Goal: Task Accomplishment & Management: Manage account settings

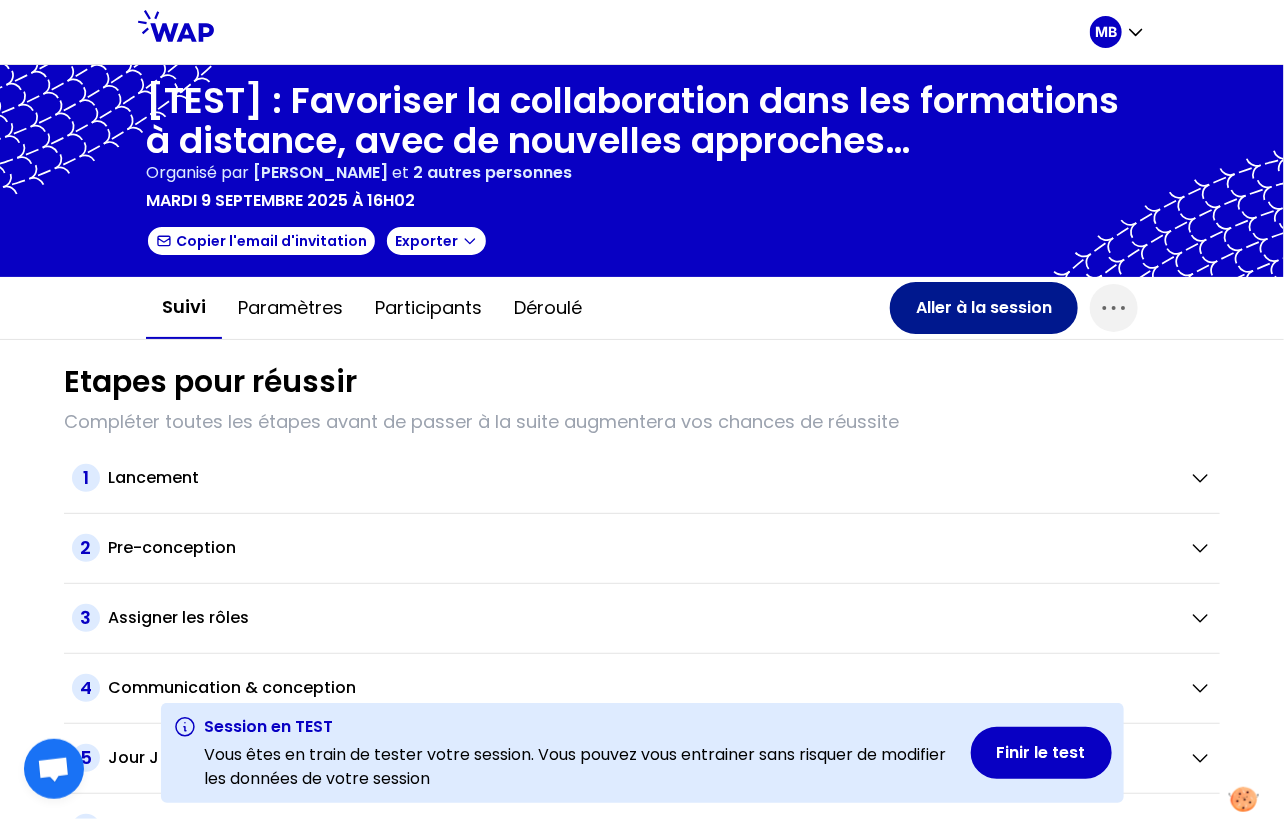
click at [961, 318] on button "Aller à la session" at bounding box center [984, 308] width 188 height 52
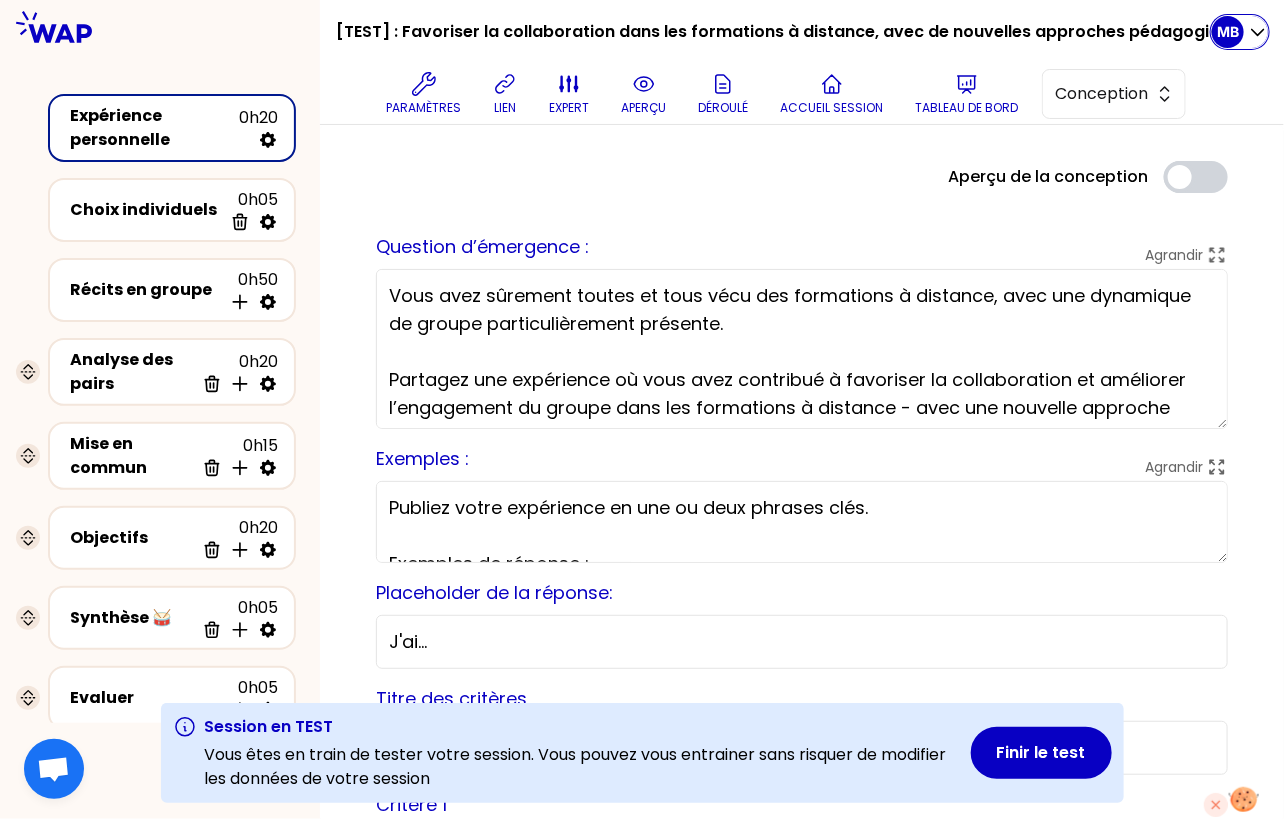
click at [1236, 39] on p "MB" at bounding box center [1228, 32] width 22 height 20
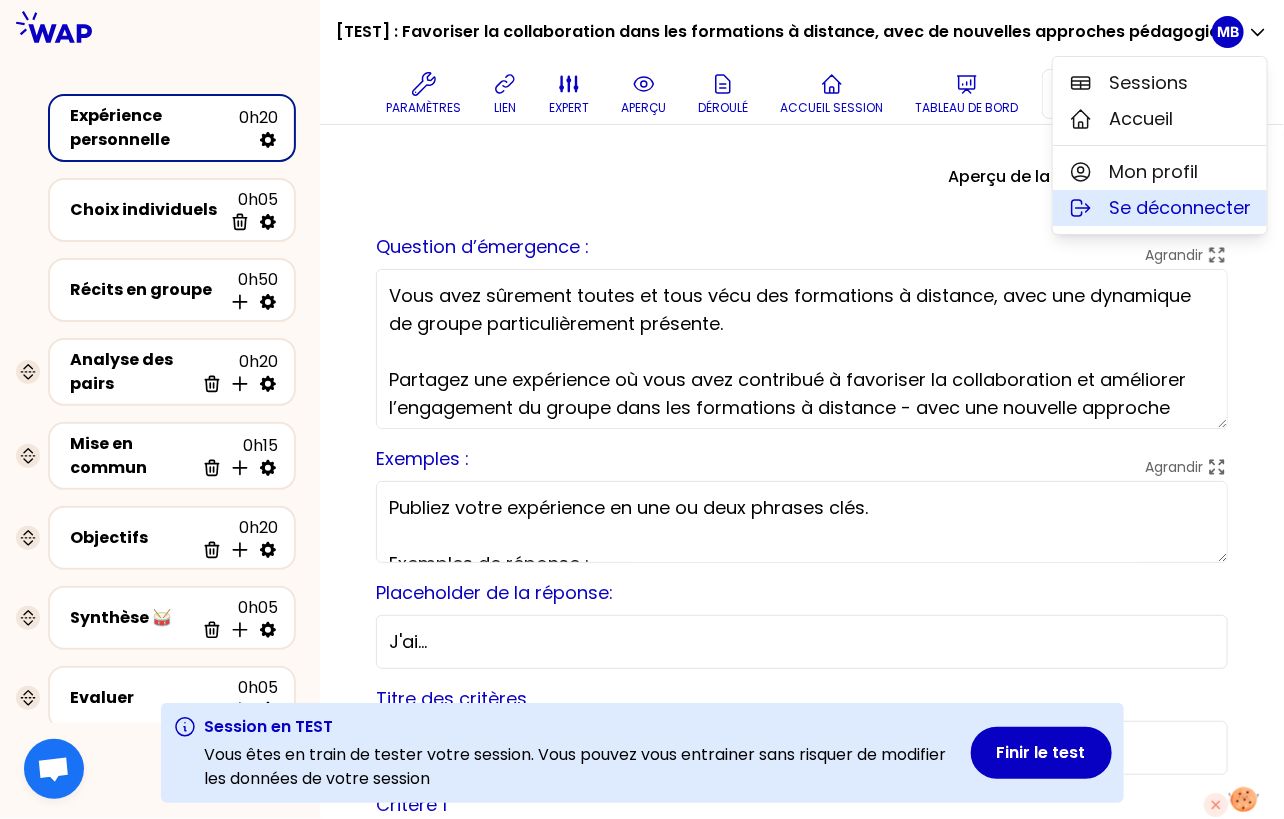
click at [1113, 211] on span "Se déconnecter" at bounding box center [1180, 208] width 142 height 28
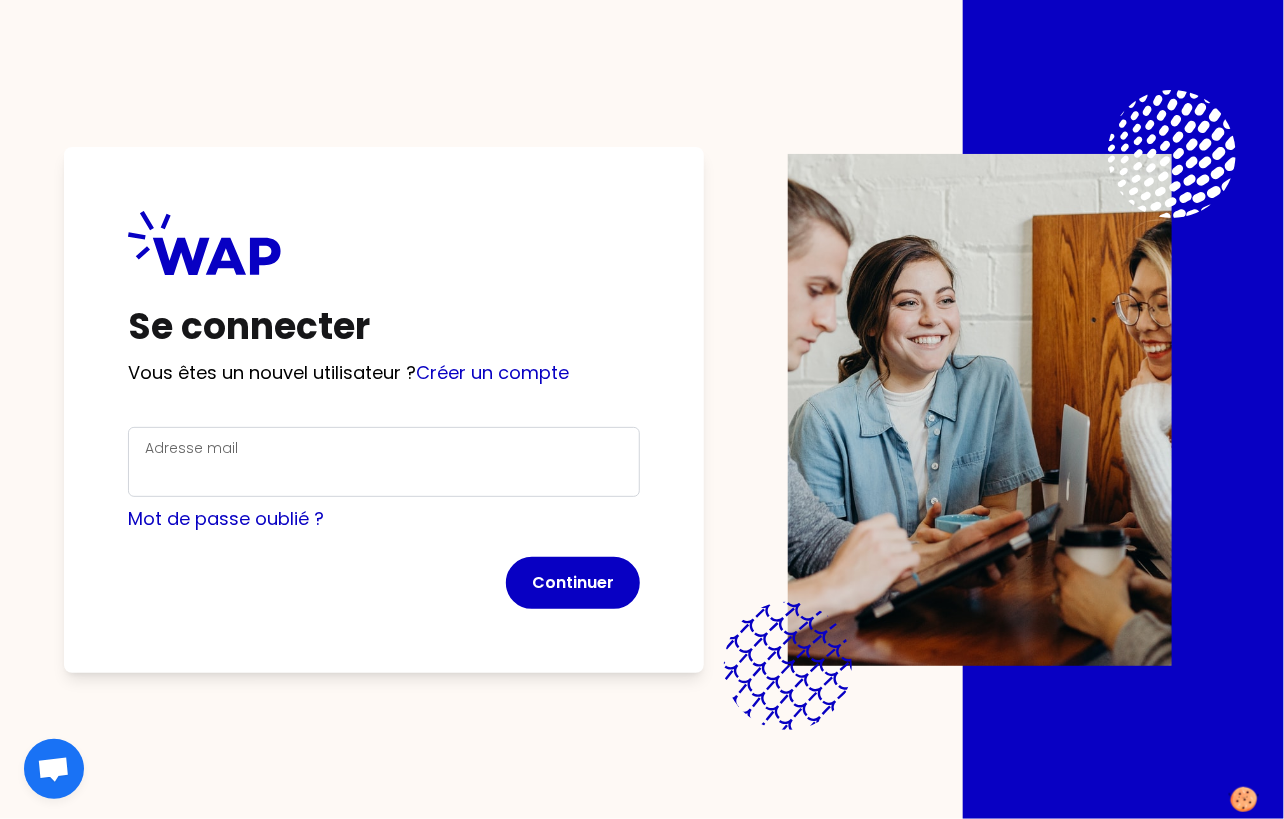
click at [172, 458] on div "Adresse mail" at bounding box center [384, 462] width 478 height 52
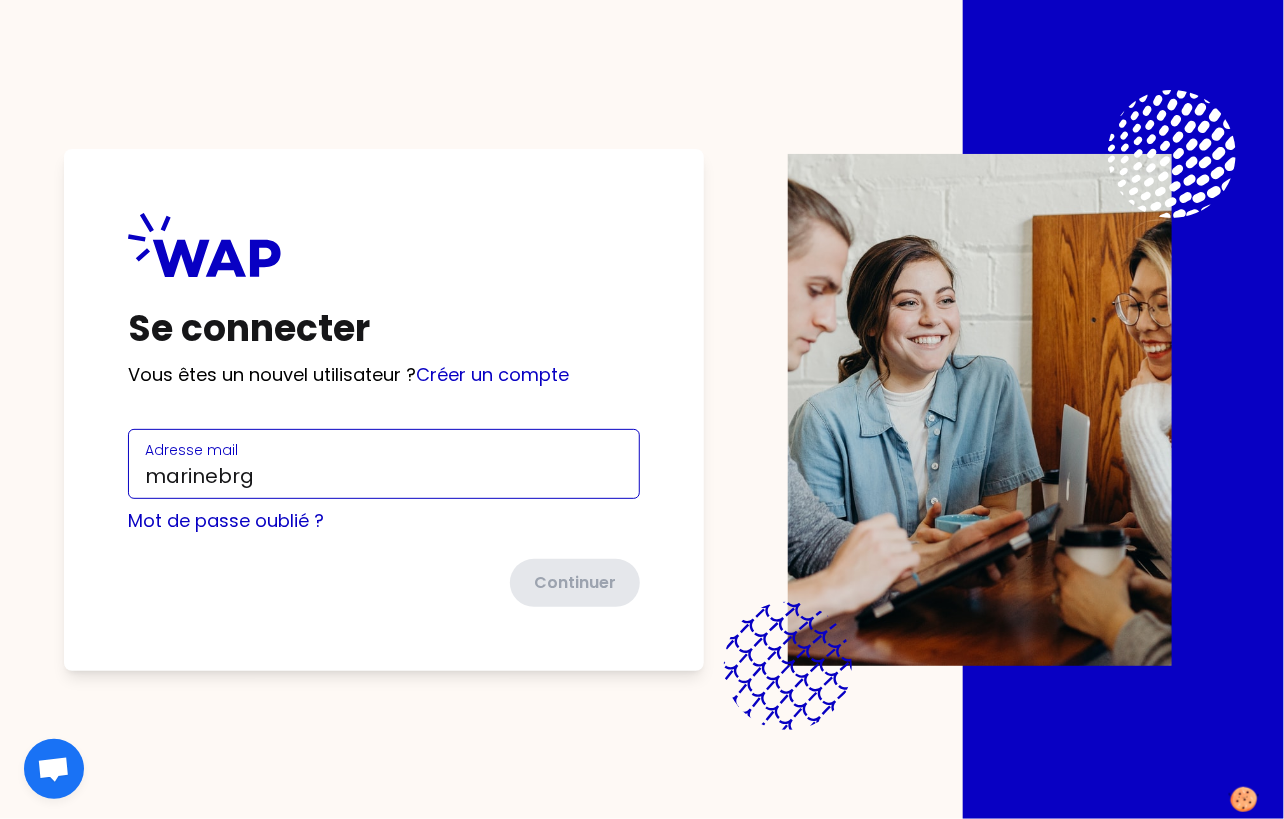
type input "[EMAIL_ADDRESS][DOMAIN_NAME]"
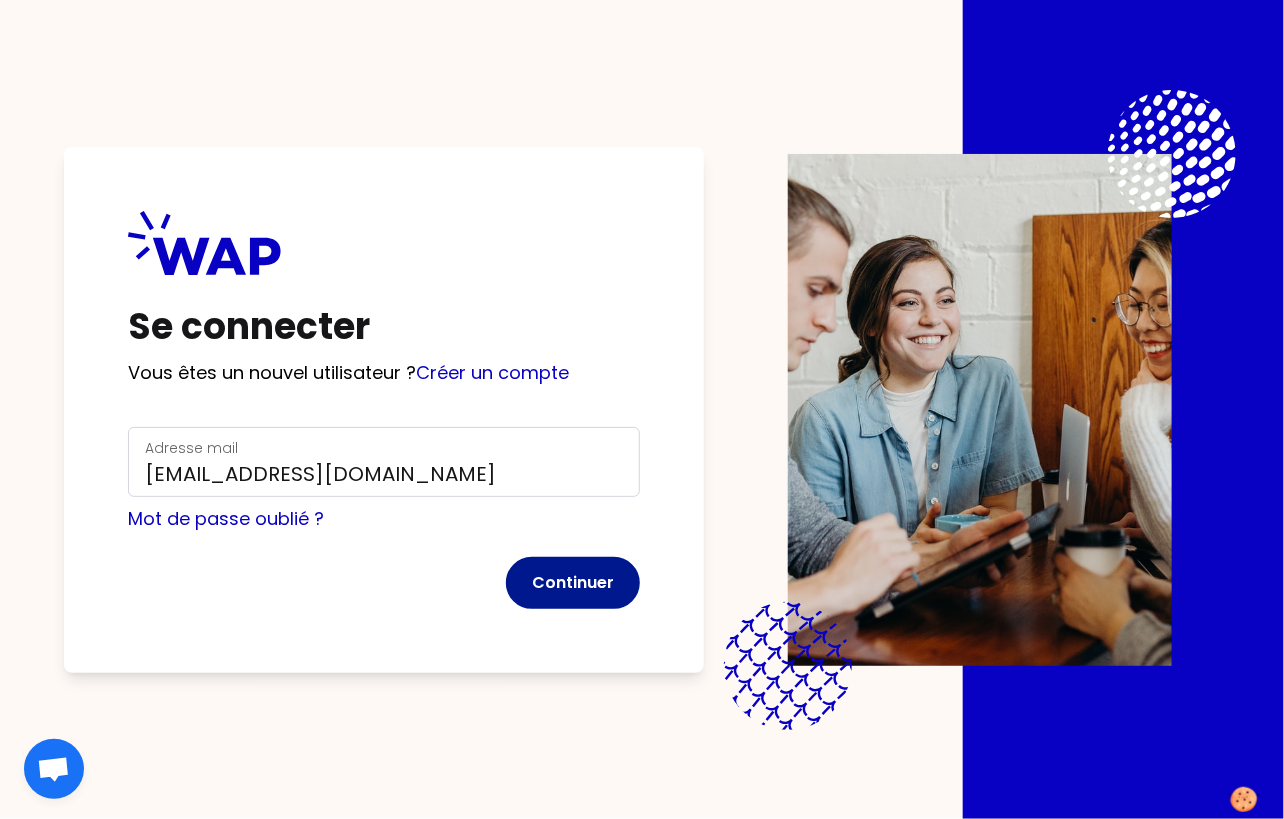
click at [587, 592] on button "Continuer" at bounding box center [573, 583] width 134 height 52
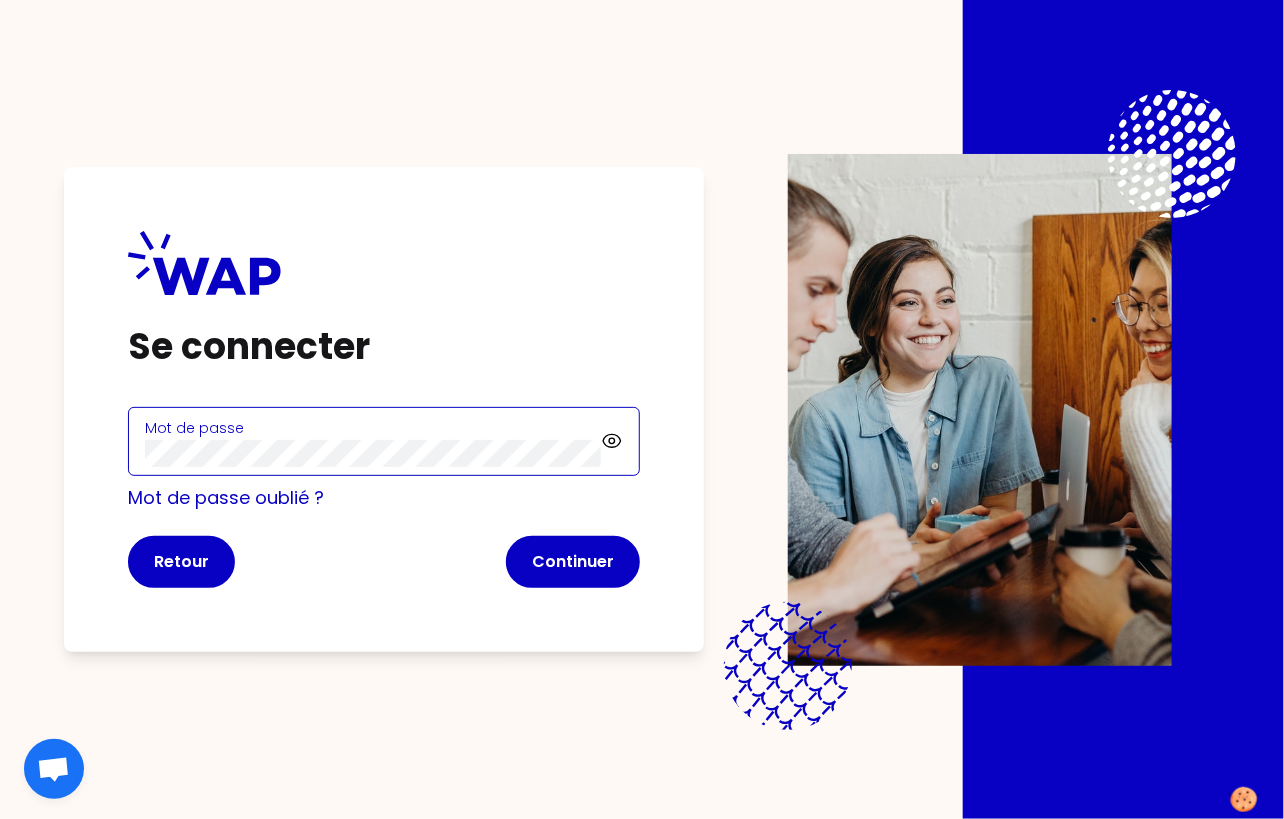
click button "Continuer" at bounding box center [573, 562] width 134 height 52
